Goal: Book appointment/travel/reservation

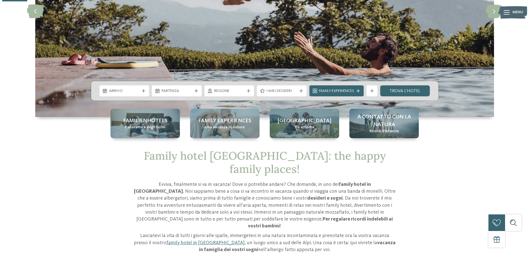
scroll to position [123, 0]
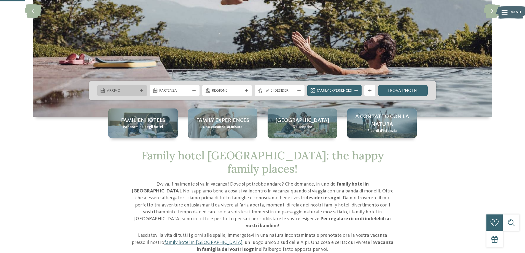
click at [128, 87] on div "Arrivo" at bounding box center [122, 90] width 50 height 11
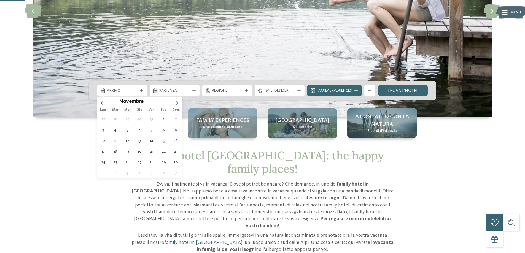
click at [176, 101] on icon at bounding box center [177, 103] width 4 height 4
type input "****"
click at [176, 101] on icon at bounding box center [177, 103] width 4 height 4
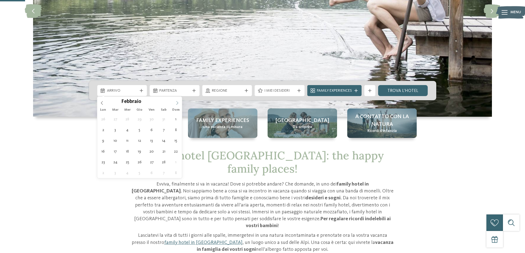
click at [176, 101] on icon at bounding box center [177, 103] width 4 height 4
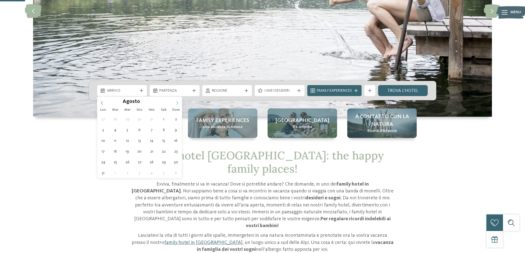
click at [176, 101] on icon at bounding box center [177, 103] width 4 height 4
type div "23.08.2026"
type input "****"
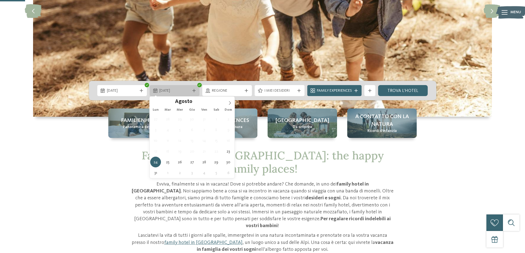
click at [167, 91] on span "24.08.2026" at bounding box center [174, 91] width 31 height 6
type div "30.08.2026"
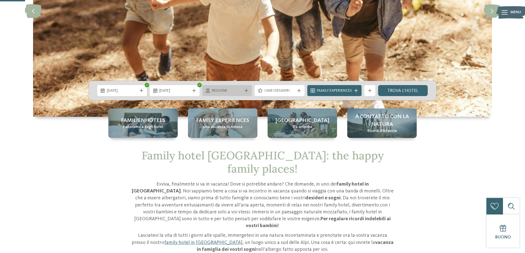
click at [235, 89] on span "Regione" at bounding box center [227, 91] width 31 height 6
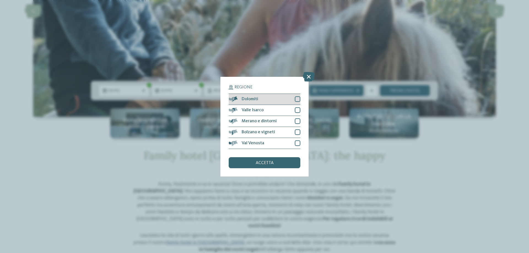
click at [297, 97] on div at bounding box center [298, 99] width 6 height 6
click at [268, 165] on span "accetta" at bounding box center [265, 163] width 18 height 4
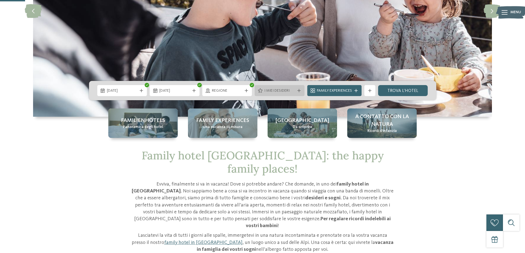
click at [272, 95] on div "I miei desideri" at bounding box center [280, 90] width 50 height 11
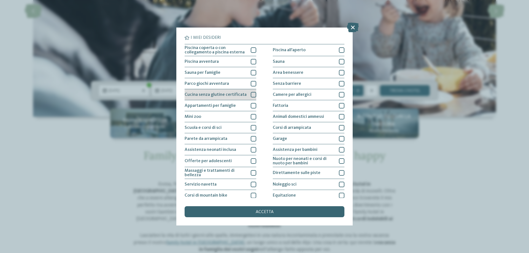
scroll to position [0, 0]
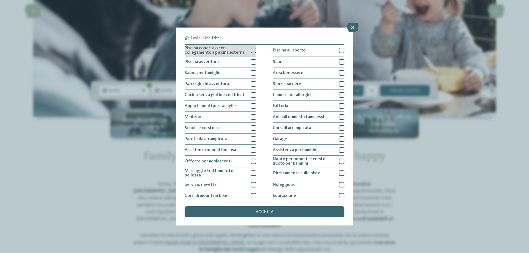
click at [253, 48] on div at bounding box center [254, 51] width 6 height 6
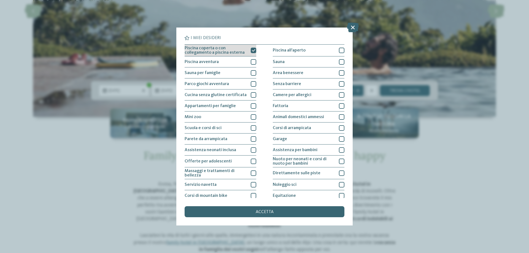
click at [253, 48] on div at bounding box center [254, 51] width 6 height 6
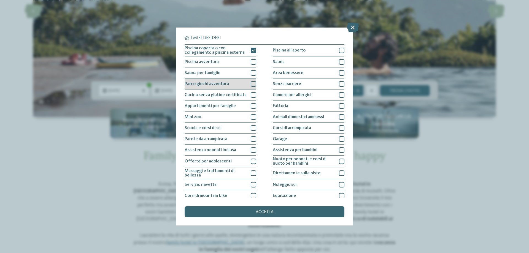
click at [252, 84] on div at bounding box center [254, 84] width 6 height 6
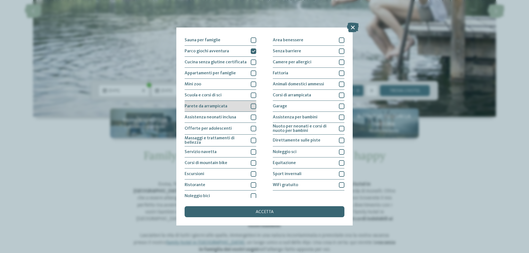
scroll to position [36, 0]
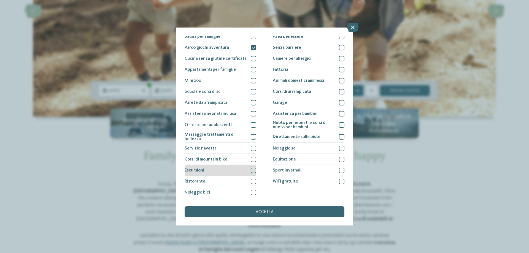
click at [253, 171] on div at bounding box center [254, 171] width 6 height 6
click at [252, 184] on div at bounding box center [254, 182] width 6 height 6
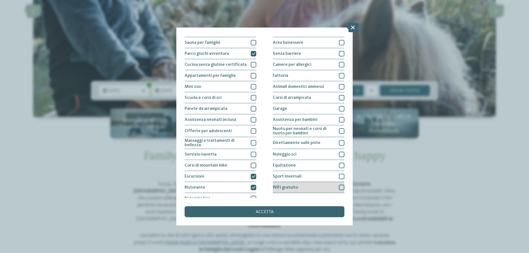
scroll to position [30, 0]
click at [340, 188] on div at bounding box center [342, 188] width 6 height 6
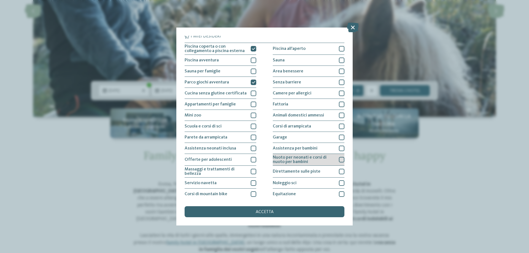
scroll to position [0, 0]
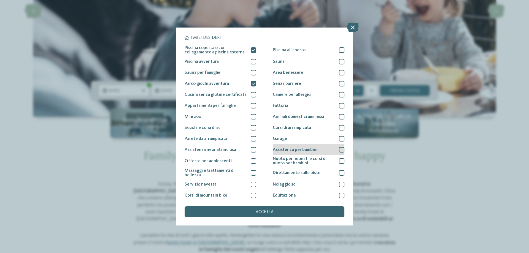
click at [340, 147] on div at bounding box center [342, 150] width 6 height 6
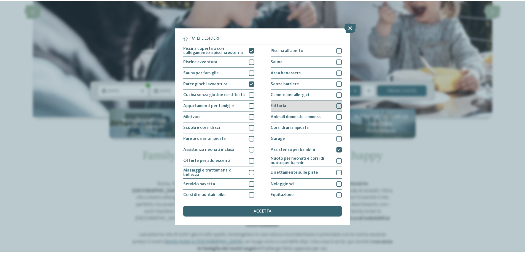
scroll to position [0, 0]
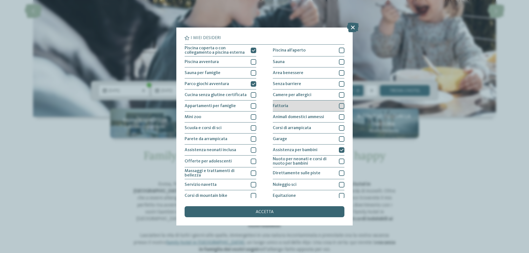
click at [341, 107] on div at bounding box center [342, 106] width 6 height 6
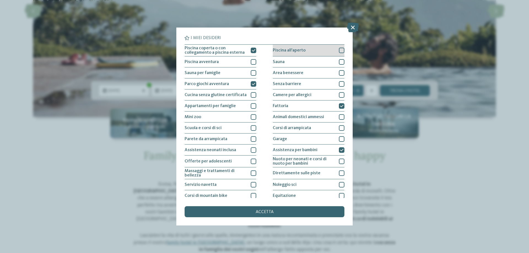
click at [340, 50] on div at bounding box center [342, 51] width 6 height 6
click at [270, 213] on span "accetta" at bounding box center [265, 212] width 18 height 4
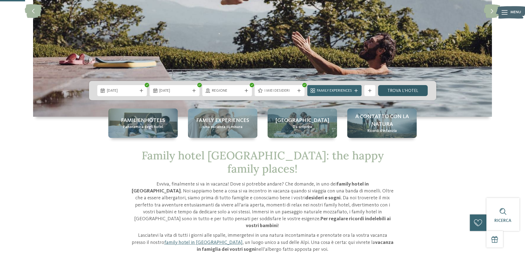
click at [399, 90] on link "trova l’hotel" at bounding box center [403, 90] width 50 height 11
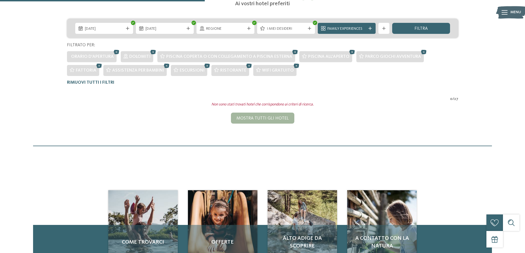
scroll to position [123, 0]
click at [282, 116] on div "Mostra tutti gli hotel" at bounding box center [262, 118] width 63 height 11
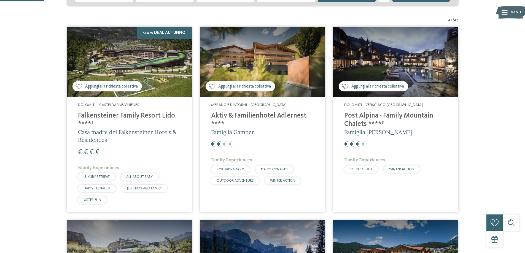
scroll to position [155, 0]
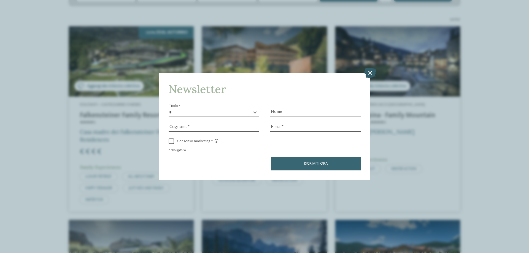
click at [366, 69] on icon at bounding box center [370, 73] width 12 height 10
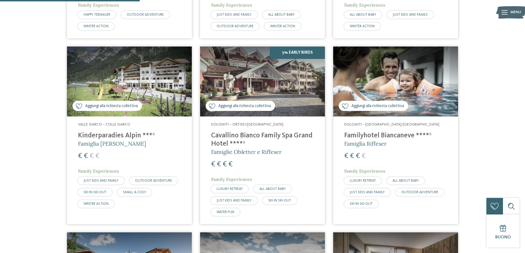
scroll to position [495, 0]
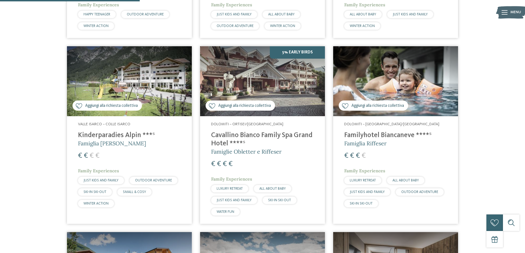
click at [374, 105] on span "Aggiungi alla richiesta collettiva" at bounding box center [377, 106] width 53 height 6
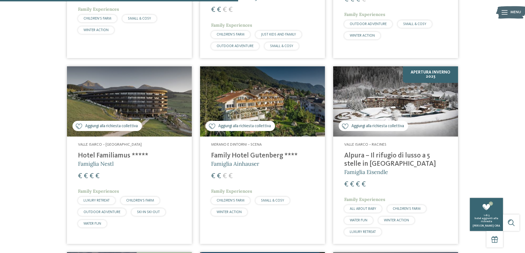
scroll to position [844, 0]
click at [129, 123] on span "Aggiungi alla richiesta collettiva" at bounding box center [111, 126] width 53 height 6
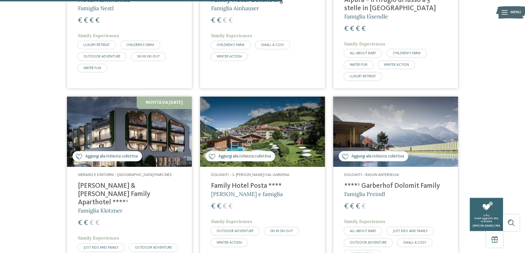
scroll to position [999, 0]
click at [240, 153] on span "Aggiungi alla richiesta collettiva" at bounding box center [244, 156] width 53 height 6
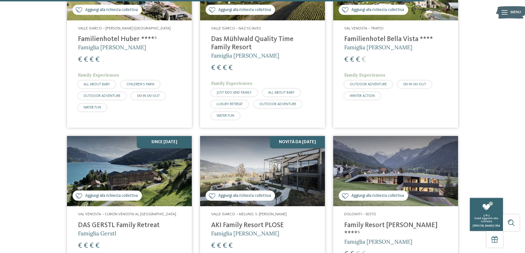
scroll to position [1503, 0]
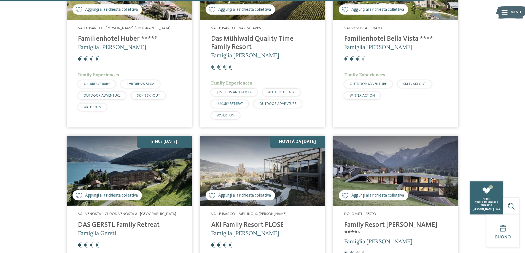
click at [119, 190] on div "Aggiungi alla richiesta collettiva Aggiunto alla richiesta collettiva" at bounding box center [106, 195] width 69 height 10
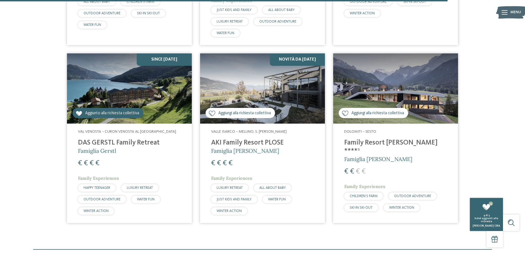
scroll to position [1586, 0]
click at [374, 110] on span "Aggiungi alla richiesta collettiva" at bounding box center [377, 113] width 53 height 6
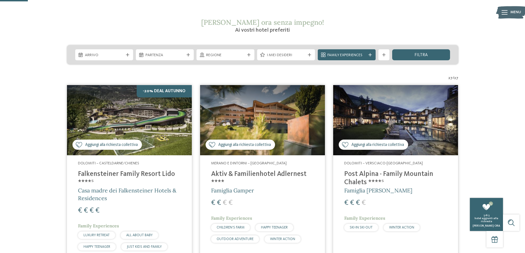
scroll to position [99, 0]
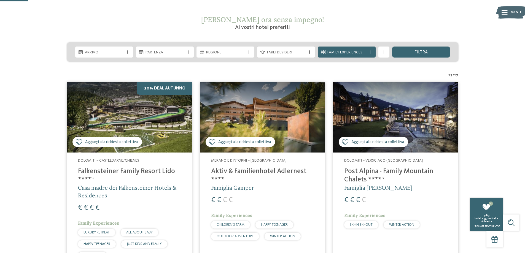
click at [382, 143] on span "Aggiungi alla richiesta collettiva" at bounding box center [377, 142] width 53 height 6
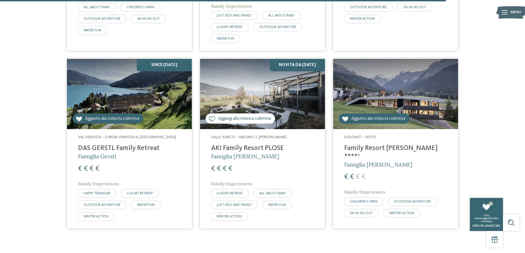
scroll to position [1580, 0]
click at [367, 116] on span "Aggiunto alla richiesta collettiva" at bounding box center [378, 119] width 54 height 6
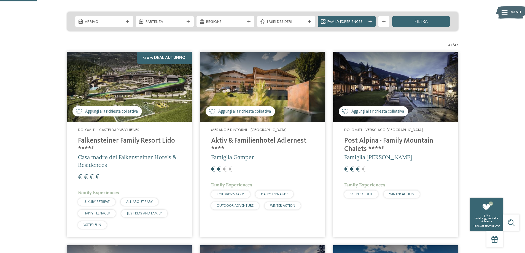
scroll to position [129, 0]
click at [375, 116] on div "Aggiungi alla richiesta collettiva Aggiunto alla richiesta collettiva" at bounding box center [373, 112] width 69 height 10
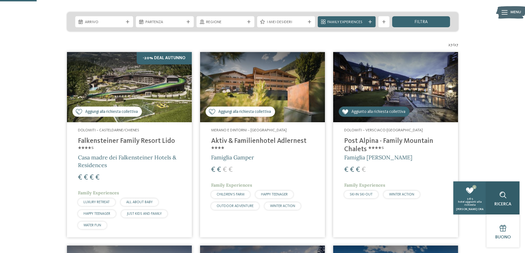
click at [495, 208] on div "Ricerca" at bounding box center [502, 198] width 33 height 33
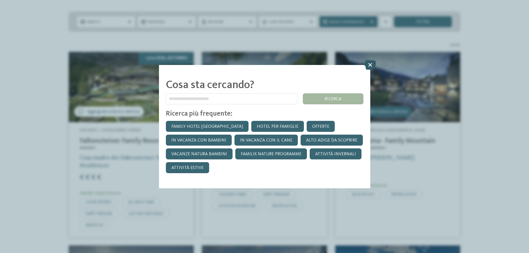
click at [369, 65] on icon at bounding box center [370, 65] width 12 height 10
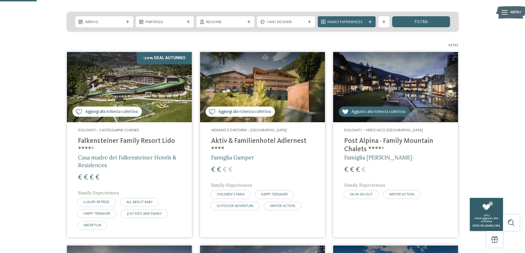
click at [488, 228] on div "5 richiedi 5 di 5 hotel aggiunti alla richiesta Richiedi ora" at bounding box center [486, 214] width 33 height 33
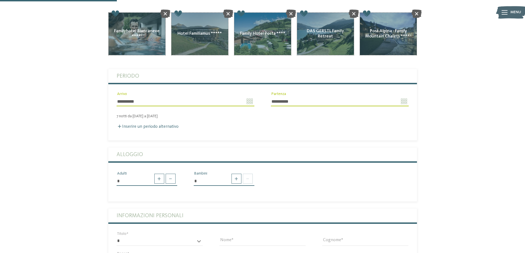
scroll to position [110, 0]
click at [171, 176] on input "*" at bounding box center [147, 180] width 61 height 9
click at [161, 174] on span at bounding box center [159, 179] width 10 height 10
click at [174, 174] on span at bounding box center [171, 179] width 10 height 10
type input "*"
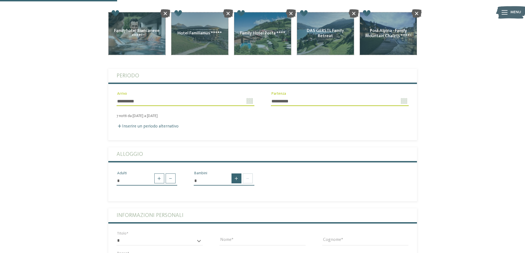
click at [234, 174] on span at bounding box center [236, 179] width 10 height 10
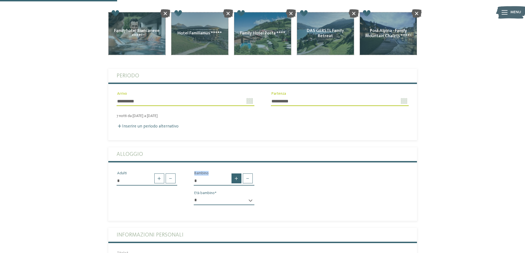
click at [234, 174] on span at bounding box center [236, 179] width 10 height 10
type input "*"
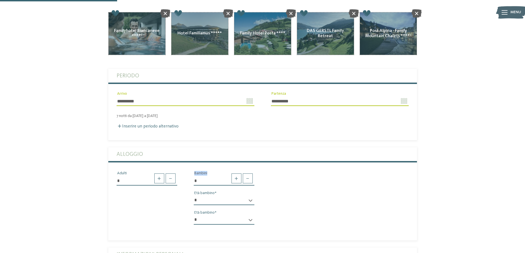
click at [248, 196] on select "* * * * * * * * * * * ** ** ** ** ** ** ** **" at bounding box center [224, 200] width 61 height 9
select select "*"
click at [194, 196] on select "* * * * * * * * * * * ** ** ** ** ** ** ** **" at bounding box center [224, 200] width 61 height 9
click at [206, 215] on select "* * * * * * * * * * * ** ** ** ** ** ** ** **" at bounding box center [224, 219] width 61 height 9
select select "*"
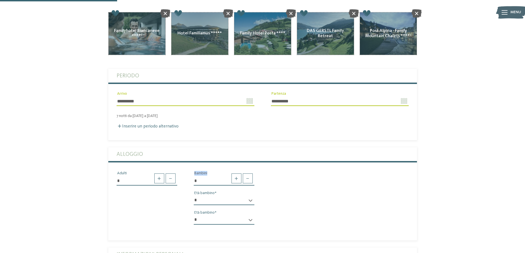
click at [194, 215] on select "* * * * * * * * * * * ** ** ** ** ** ** ** **" at bounding box center [224, 219] width 61 height 9
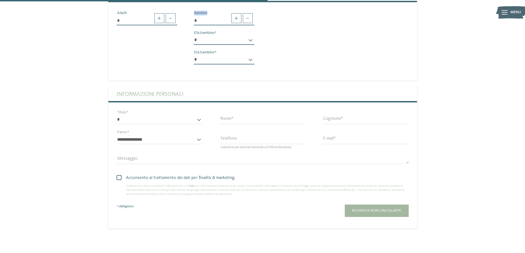
scroll to position [270, 0]
click at [140, 115] on select "* ****** ******* ******** ******" at bounding box center [160, 119] width 86 height 9
select select "*"
click at [117, 115] on select "* ****** ******* ******** ******" at bounding box center [160, 119] width 86 height 9
click at [238, 115] on input "Nome" at bounding box center [262, 119] width 86 height 9
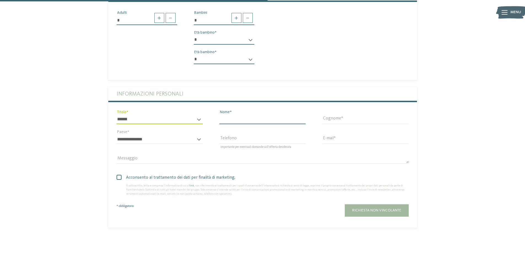
type input "********"
type input "*****"
select select "**"
type input "**********"
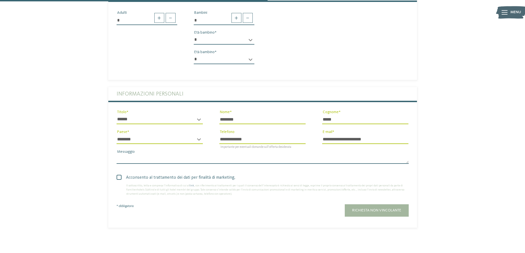
click at [203, 155] on textarea "Messaggio" at bounding box center [263, 159] width 292 height 9
type textarea "**********"
click at [120, 174] on label "Acconsento al trattamento dei dati per finalità di marketing." at bounding box center [263, 177] width 292 height 7
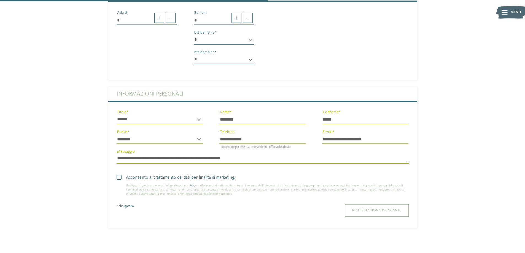
click at [388, 204] on button "Richiesta non vincolante" at bounding box center [377, 210] width 64 height 12
